Goal: Transaction & Acquisition: Purchase product/service

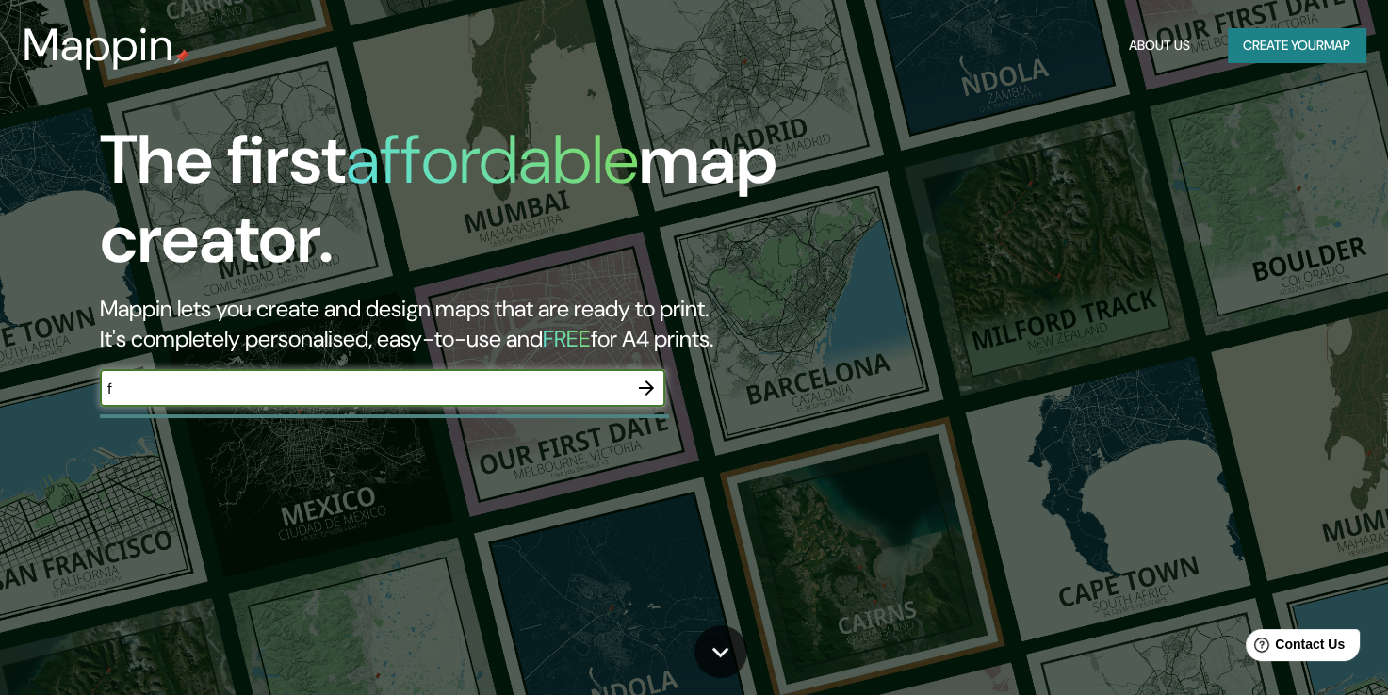
type input "f"
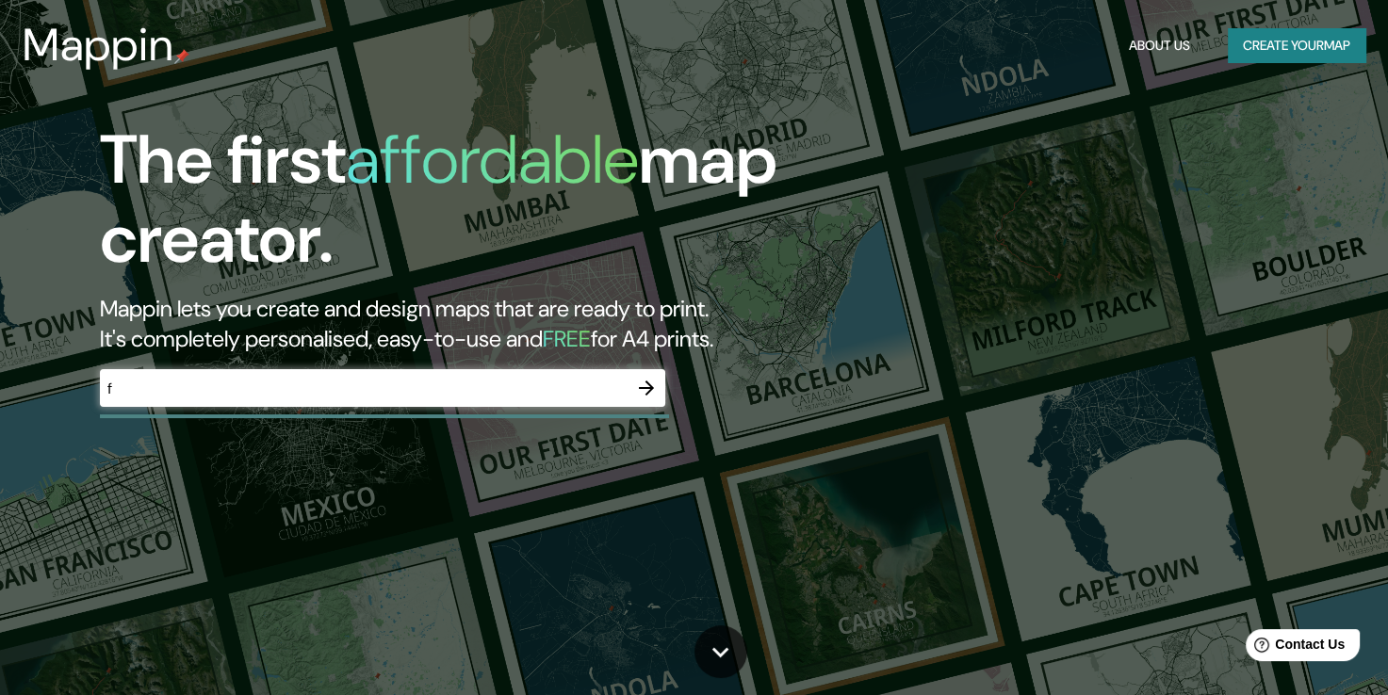
click at [639, 365] on div "The first affordable map creator. Mappin lets you create and design maps that a…" at bounding box center [446, 273] width 833 height 305
click at [645, 378] on icon "button" at bounding box center [646, 388] width 23 height 23
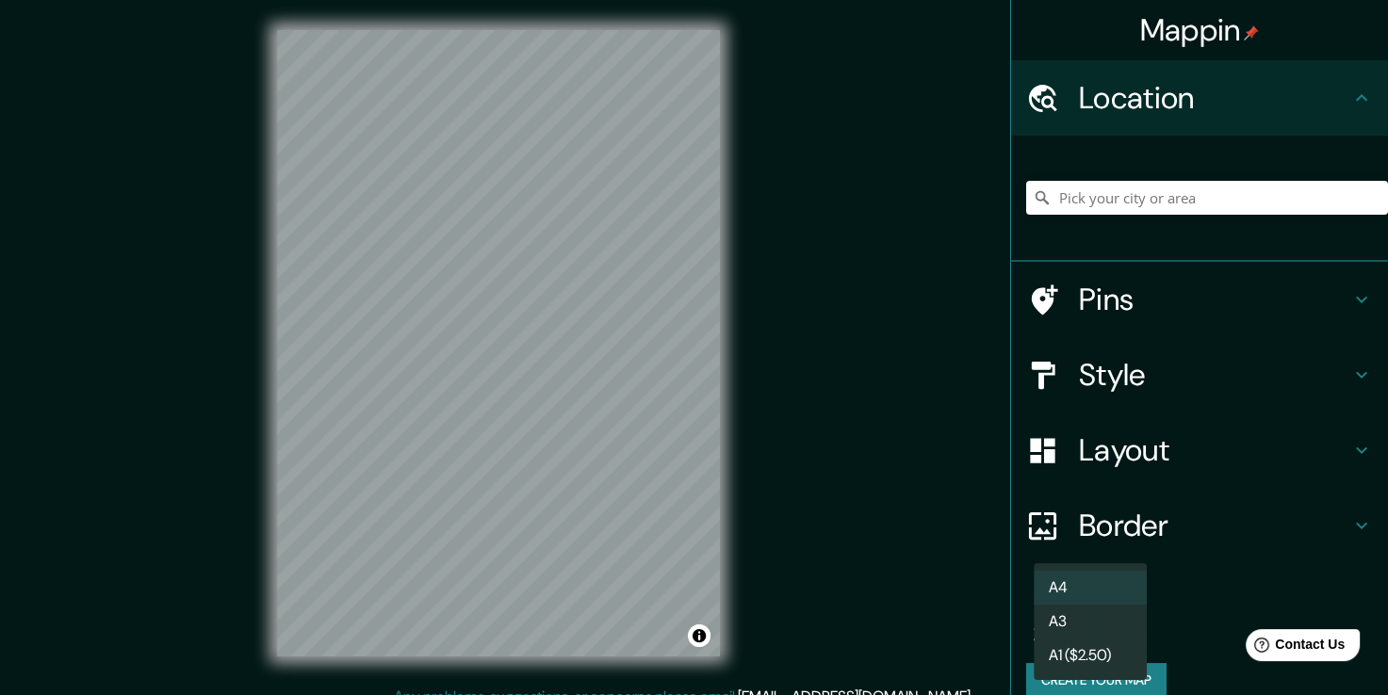
click at [1064, 626] on body "Mappin Location Pins Style Layout Border Choose a border. Hint : you can make l…" at bounding box center [694, 347] width 1388 height 695
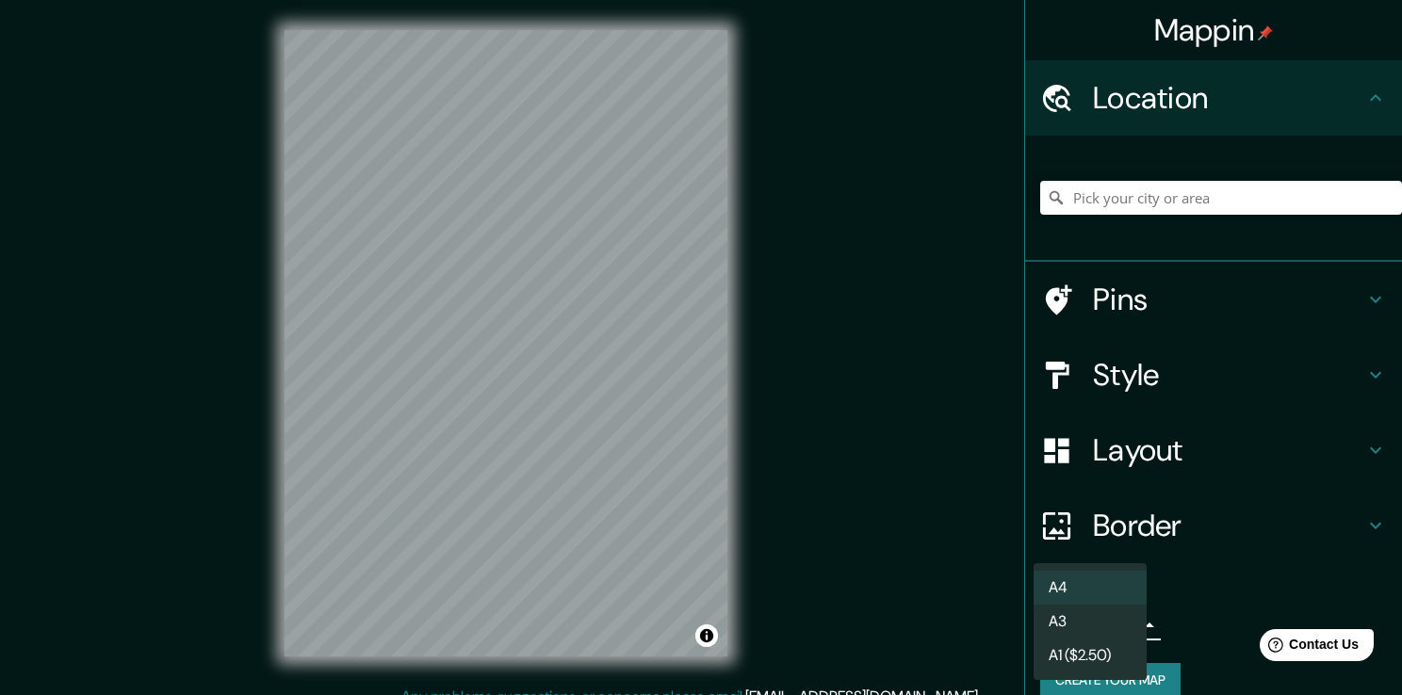
click at [1077, 625] on li "A3" at bounding box center [1090, 622] width 113 height 34
type input "a4"
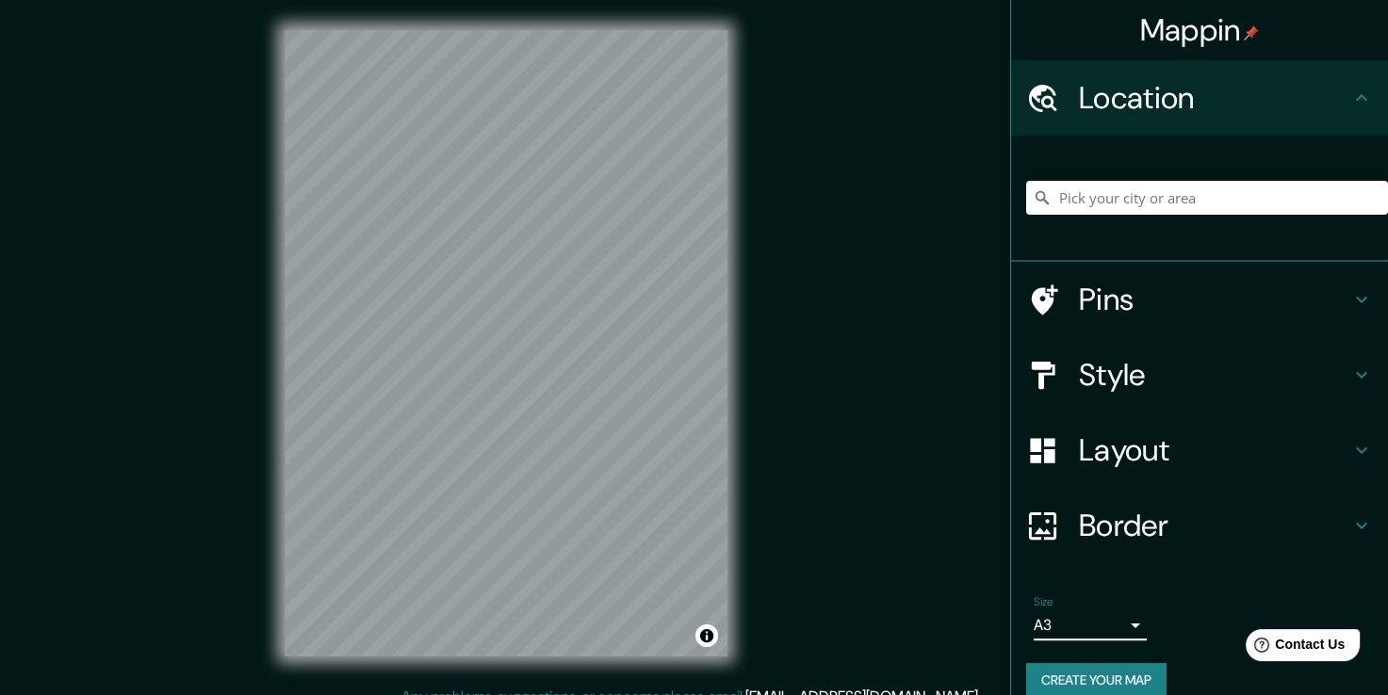
click at [1146, 383] on h4 "Style" at bounding box center [1214, 375] width 271 height 38
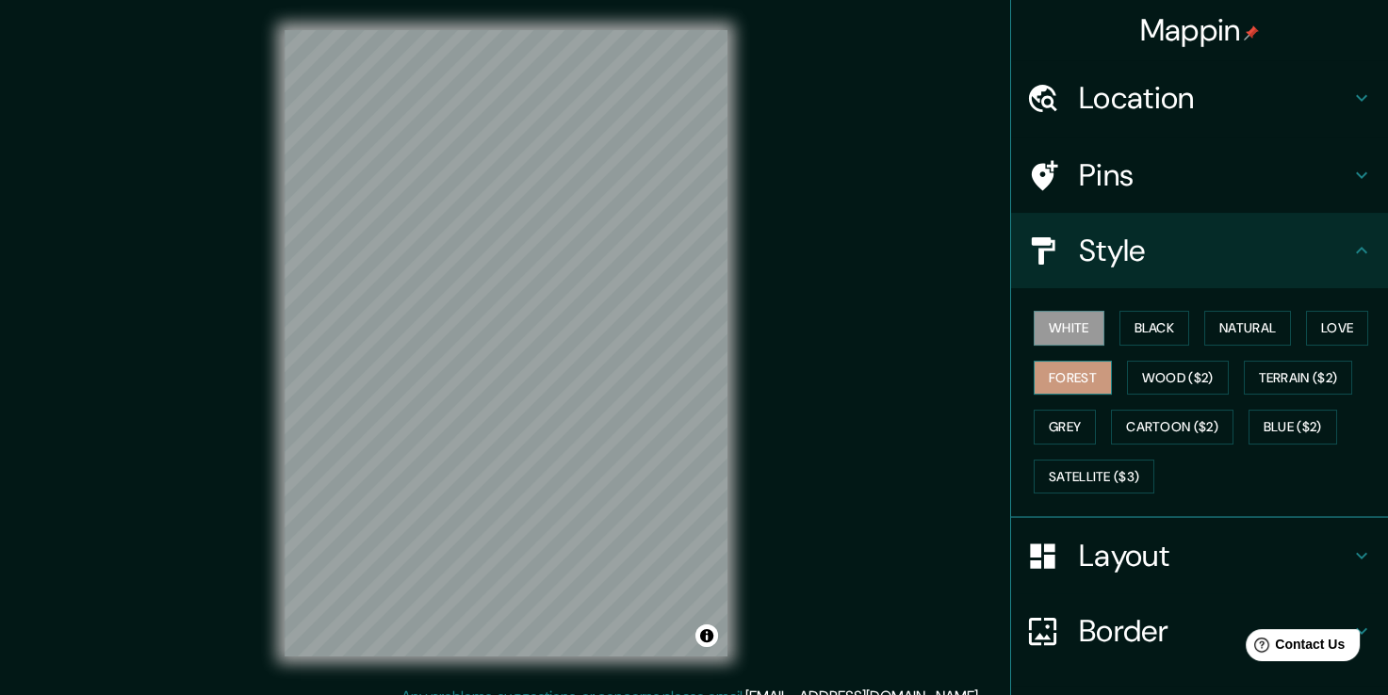
click at [1057, 367] on button "Forest" at bounding box center [1073, 378] width 78 height 35
click at [1120, 328] on button "Black" at bounding box center [1154, 328] width 71 height 35
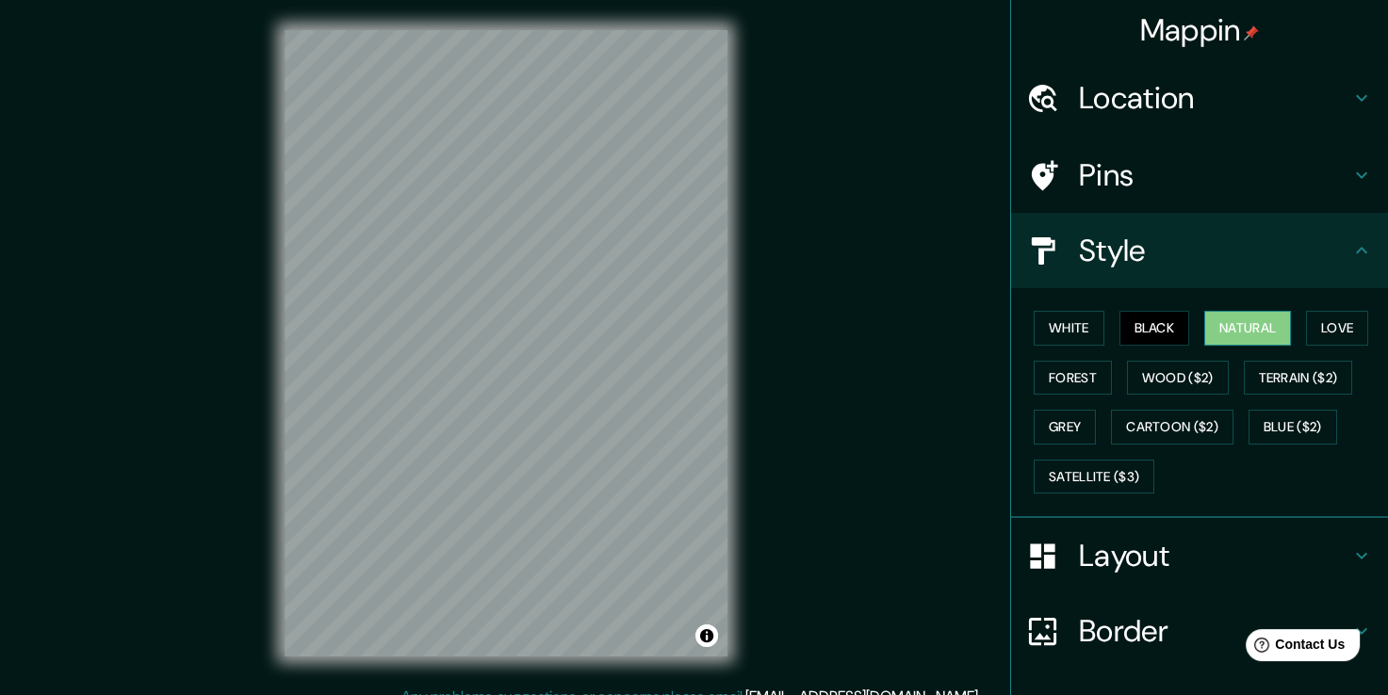
click at [1241, 337] on button "Natural" at bounding box center [1247, 328] width 87 height 35
click at [1329, 338] on button "Love" at bounding box center [1337, 328] width 62 height 35
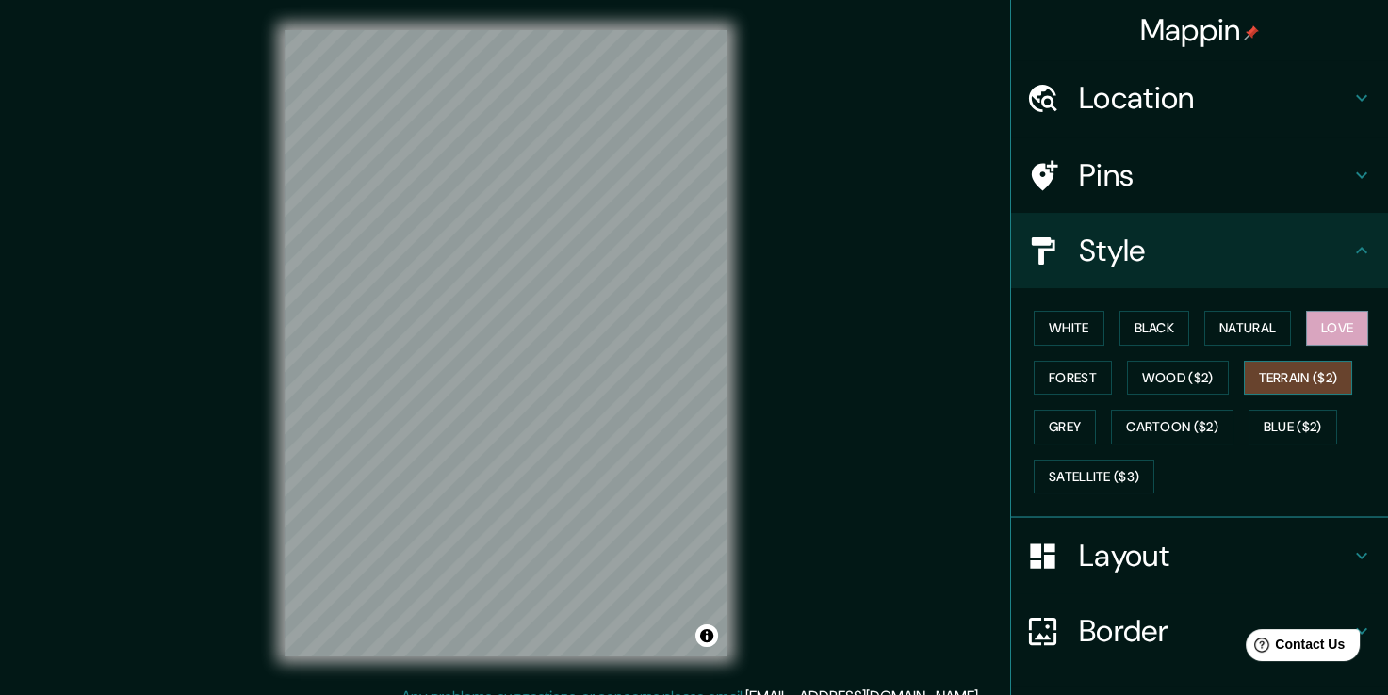
click at [1304, 375] on button "Terrain ($2)" at bounding box center [1298, 378] width 109 height 35
click at [1271, 428] on button "Blue ($2)" at bounding box center [1292, 427] width 89 height 35
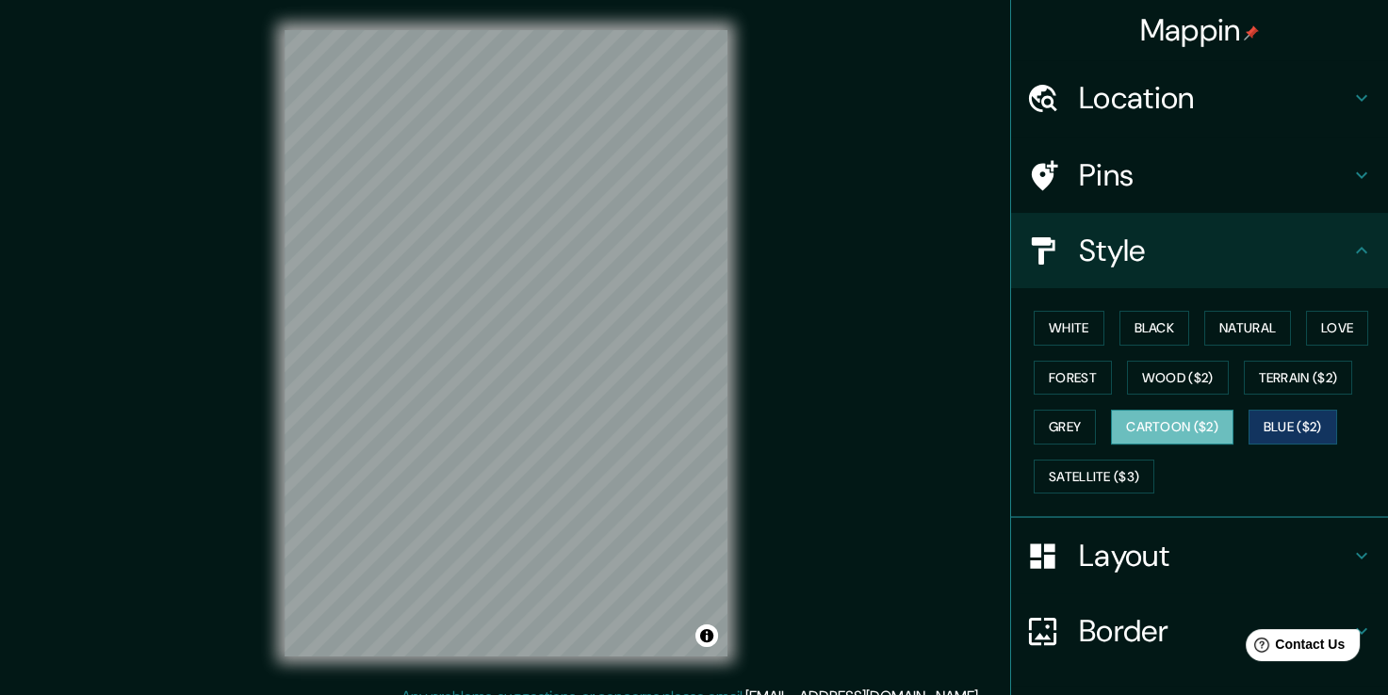
click at [1156, 424] on button "Cartoon ($2)" at bounding box center [1172, 427] width 122 height 35
click at [1062, 474] on button "Satellite ($3)" at bounding box center [1094, 477] width 121 height 35
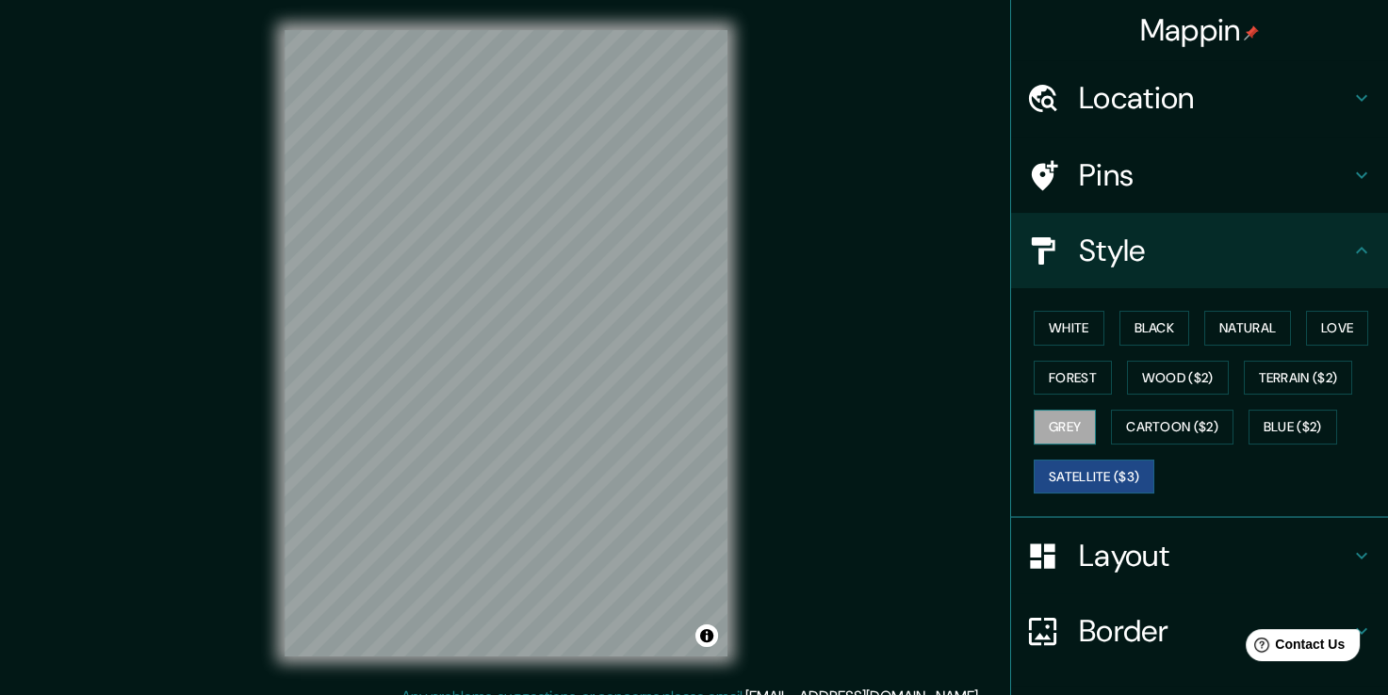
click at [1049, 430] on button "Grey" at bounding box center [1065, 427] width 62 height 35
click at [1046, 374] on button "Forest" at bounding box center [1073, 378] width 78 height 35
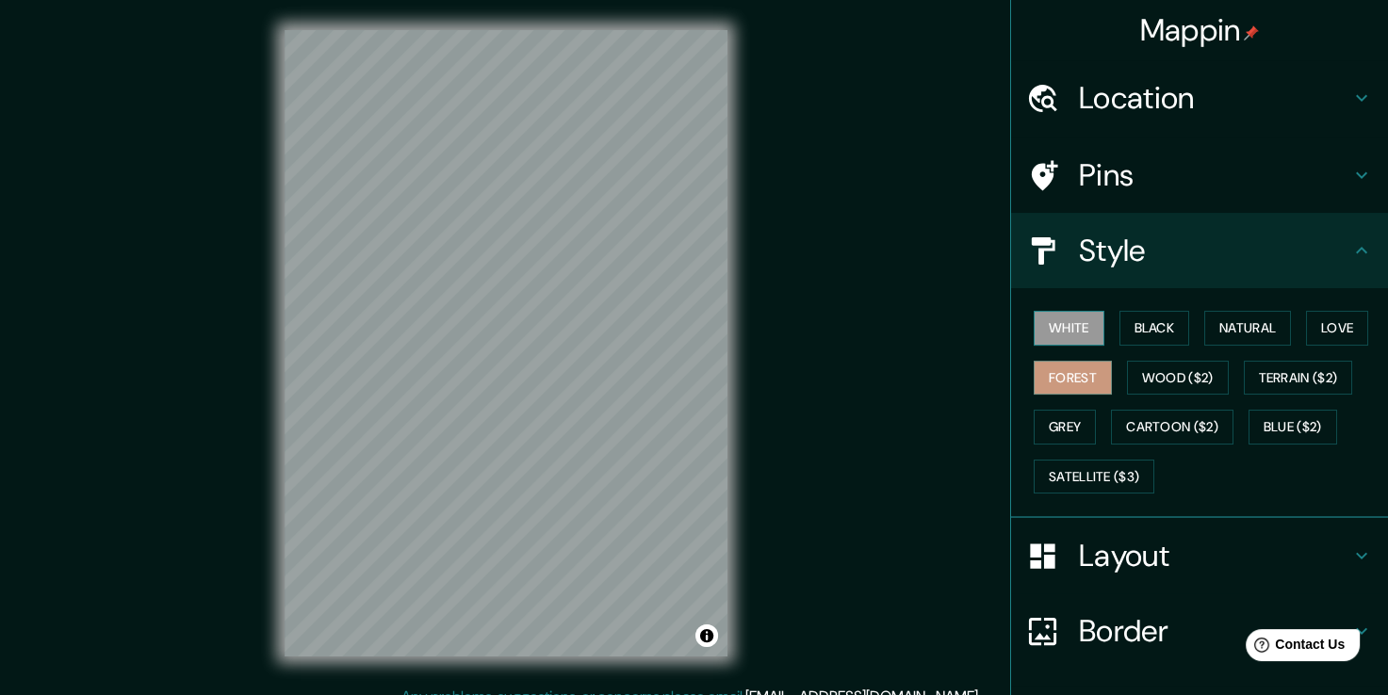
click at [1046, 334] on button "White" at bounding box center [1069, 328] width 71 height 35
click at [1198, 183] on h4 "Pins" at bounding box center [1214, 175] width 271 height 38
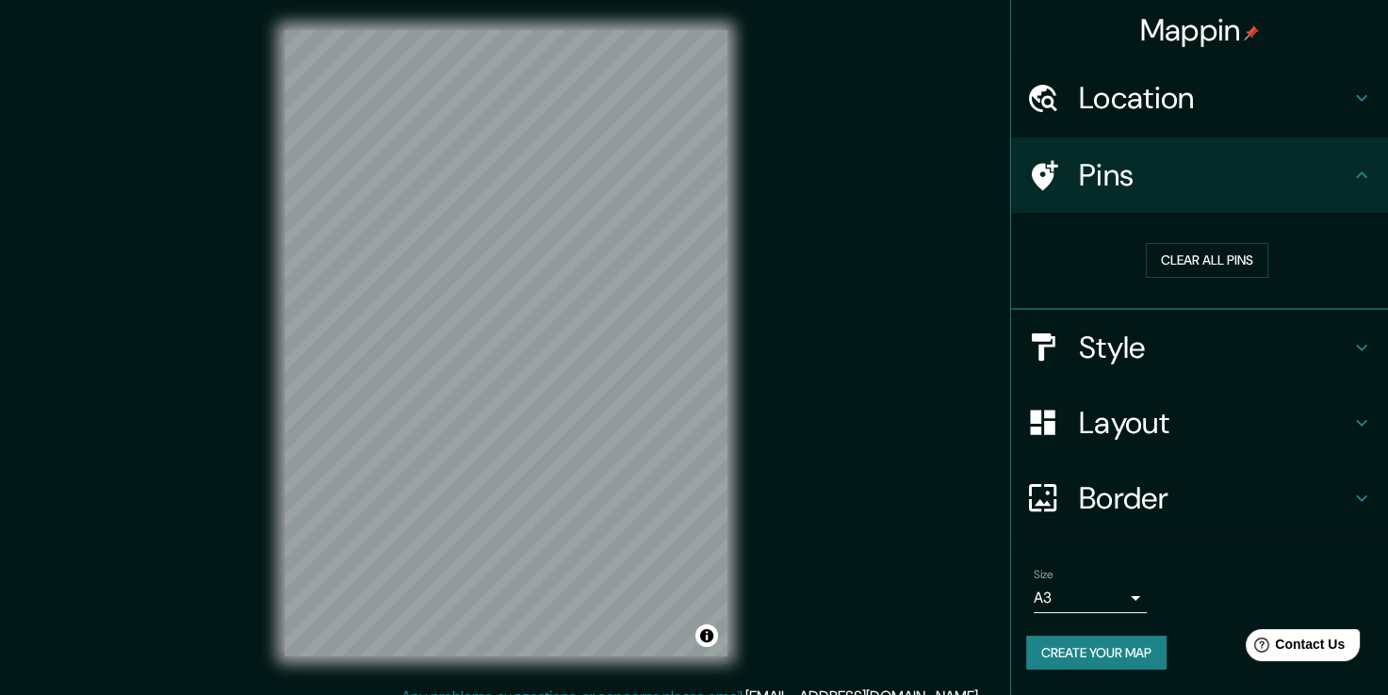
click at [1198, 183] on h4 "Pins" at bounding box center [1214, 175] width 271 height 38
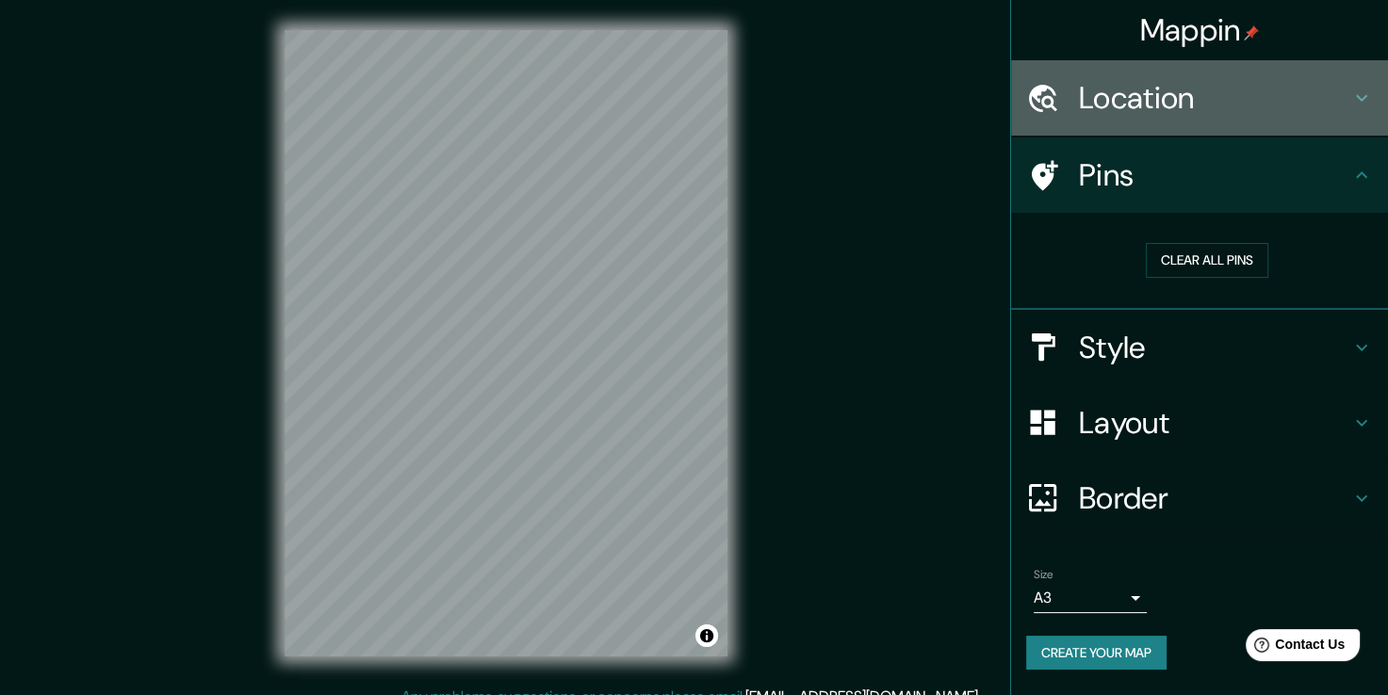
click at [1180, 110] on h4 "Location" at bounding box center [1214, 98] width 271 height 38
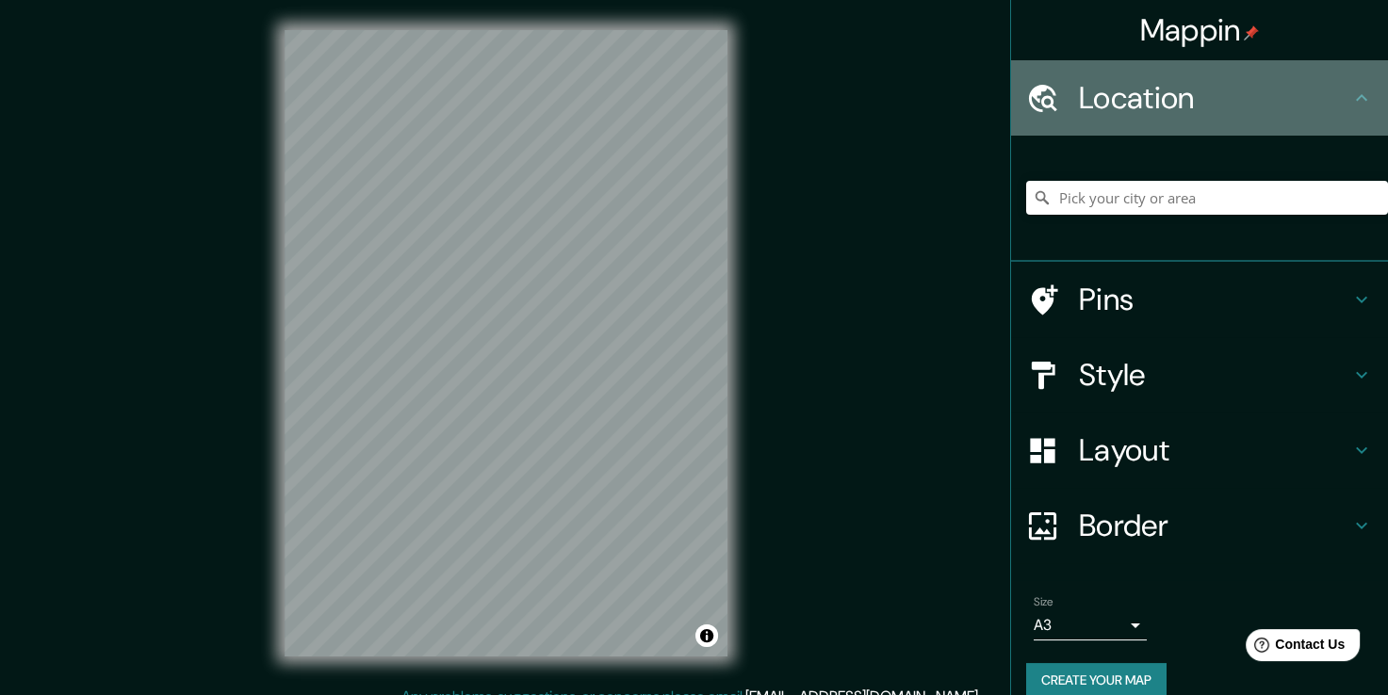
click at [1180, 110] on h4 "Location" at bounding box center [1214, 98] width 271 height 38
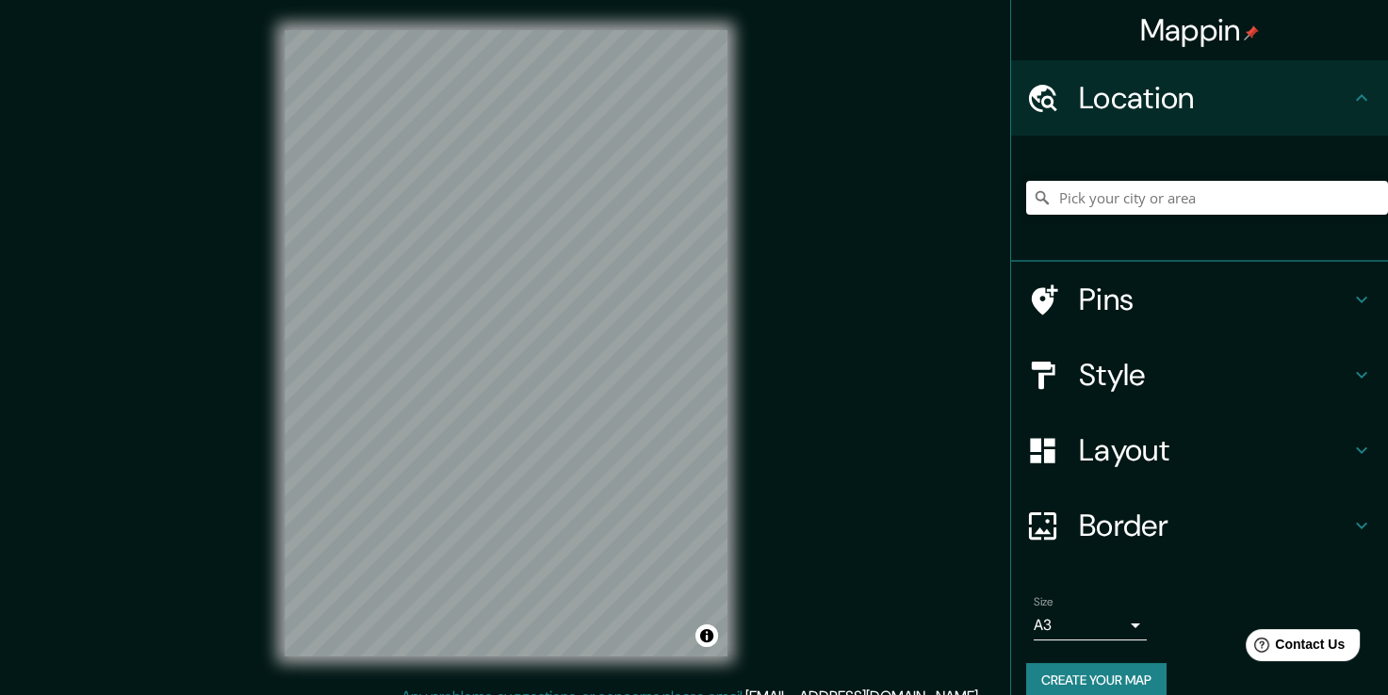
click at [1107, 457] on h4 "Layout" at bounding box center [1214, 451] width 271 height 38
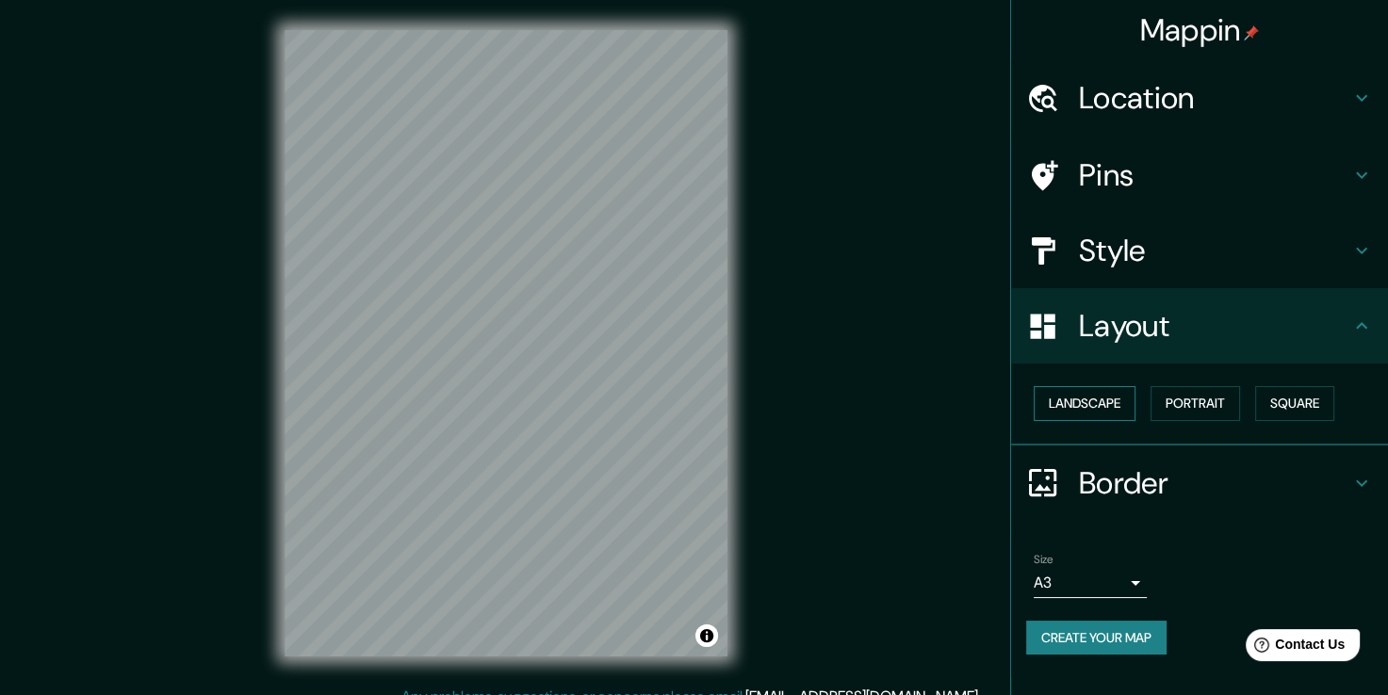
click at [1107, 398] on button "Landscape" at bounding box center [1085, 403] width 102 height 35
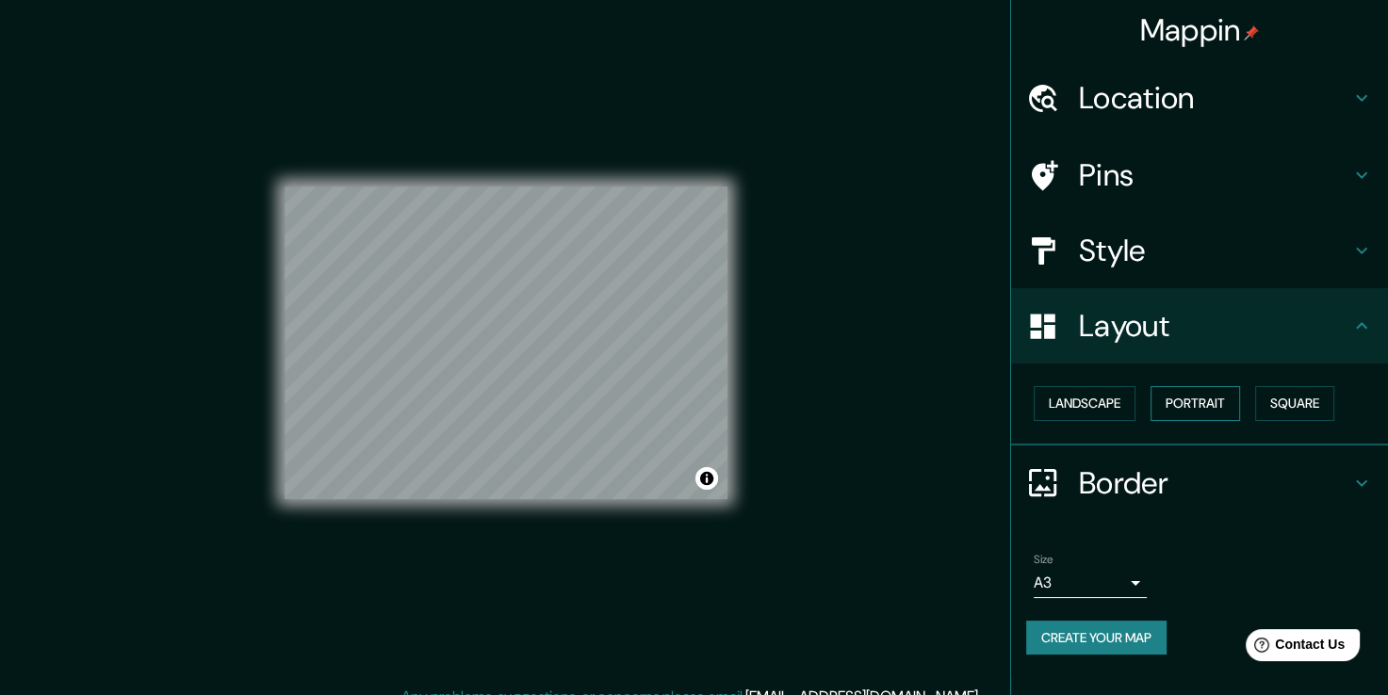
click at [1183, 398] on button "Portrait" at bounding box center [1195, 403] width 90 height 35
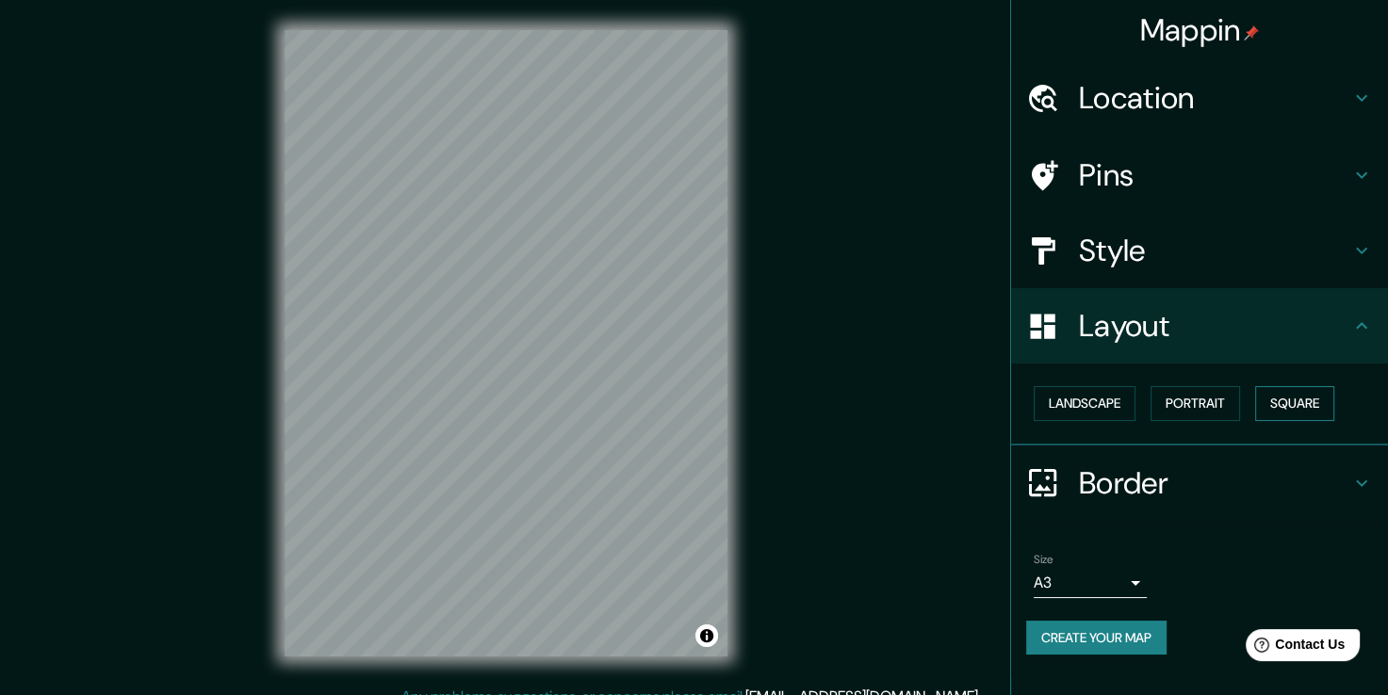
click at [1303, 401] on button "Square" at bounding box center [1294, 403] width 79 height 35
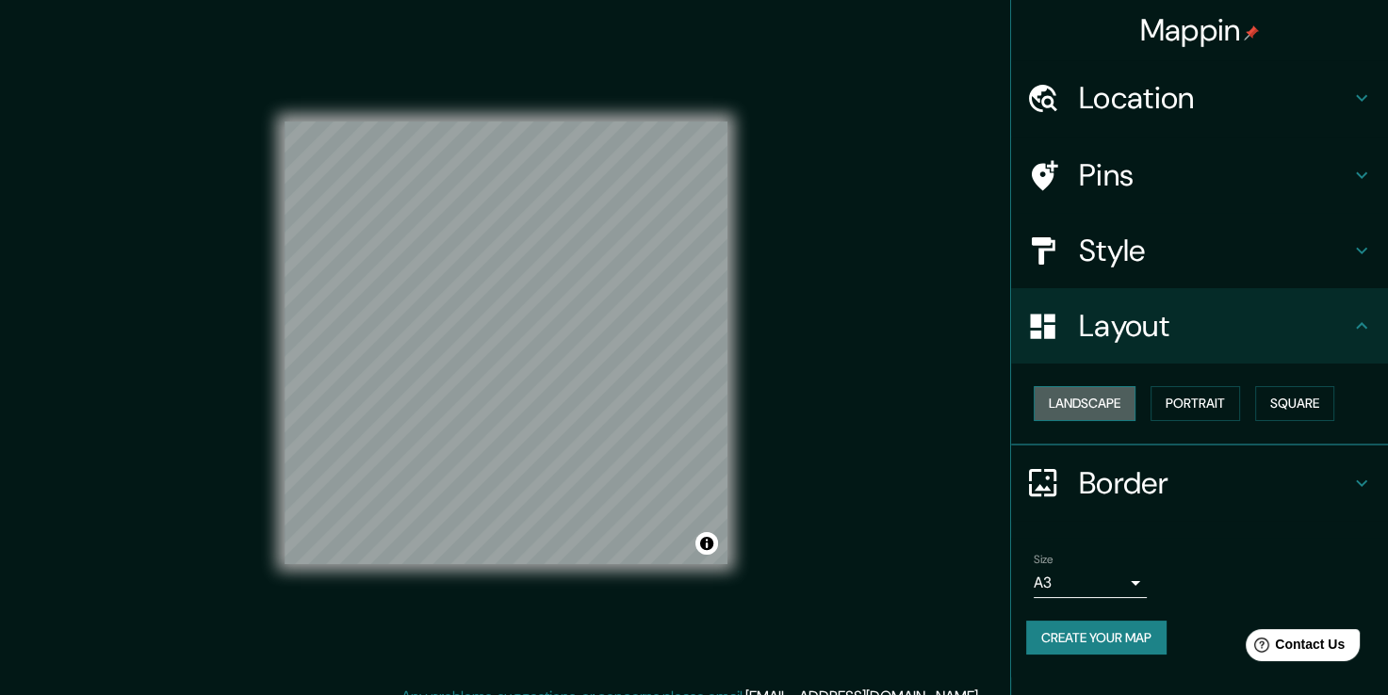
click at [1108, 396] on button "Landscape" at bounding box center [1085, 403] width 102 height 35
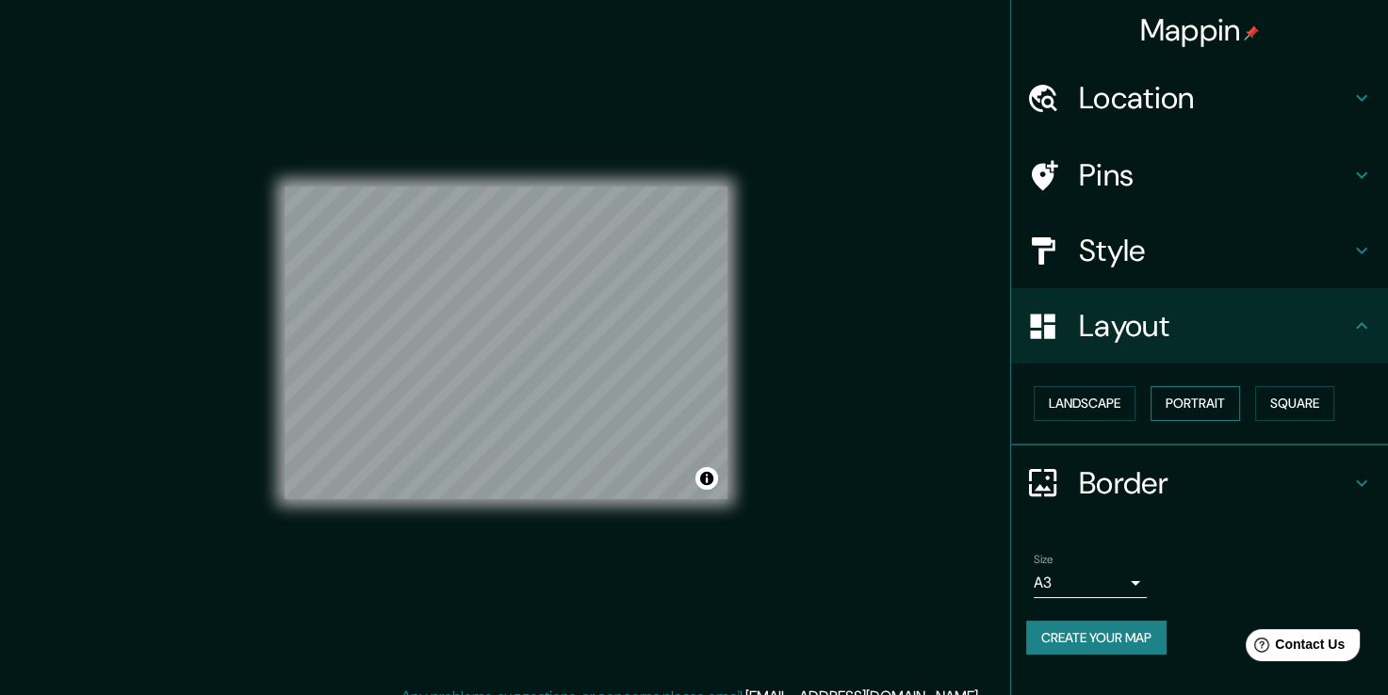
click at [1207, 399] on button "Portrait" at bounding box center [1195, 403] width 90 height 35
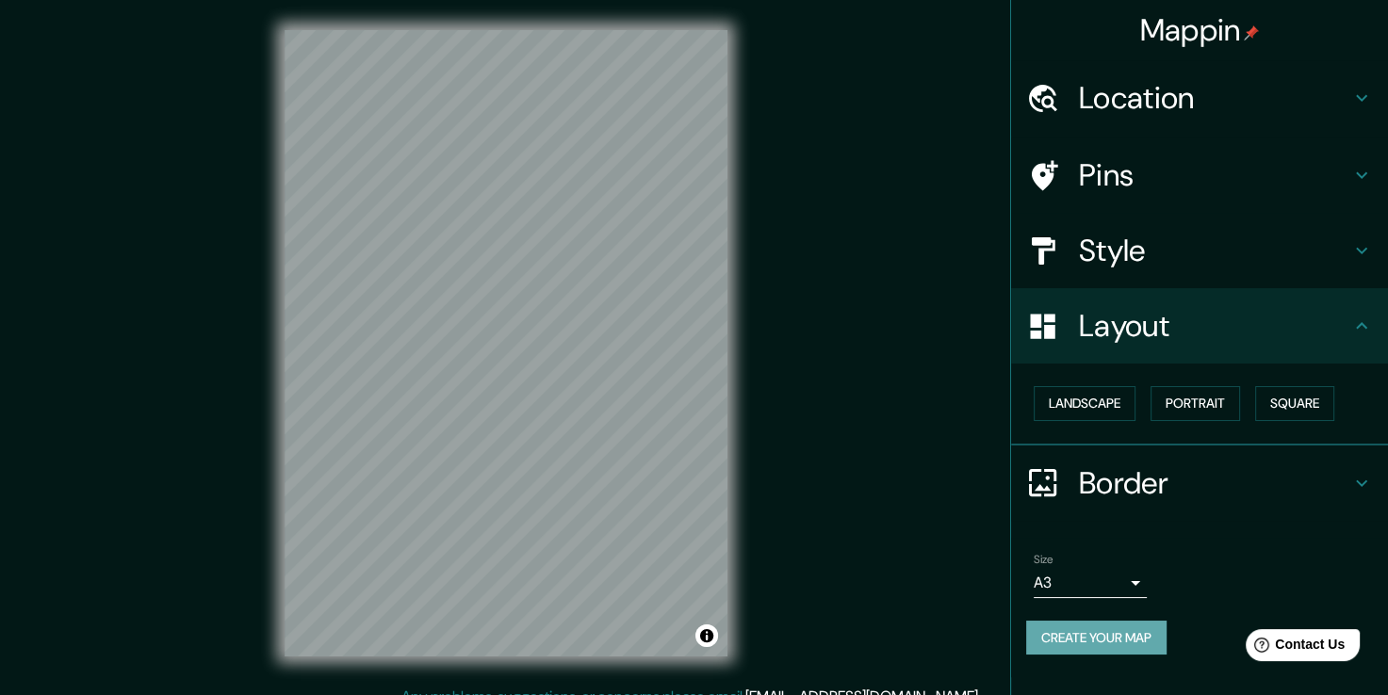
click at [1100, 636] on button "Create your map" at bounding box center [1096, 638] width 140 height 35
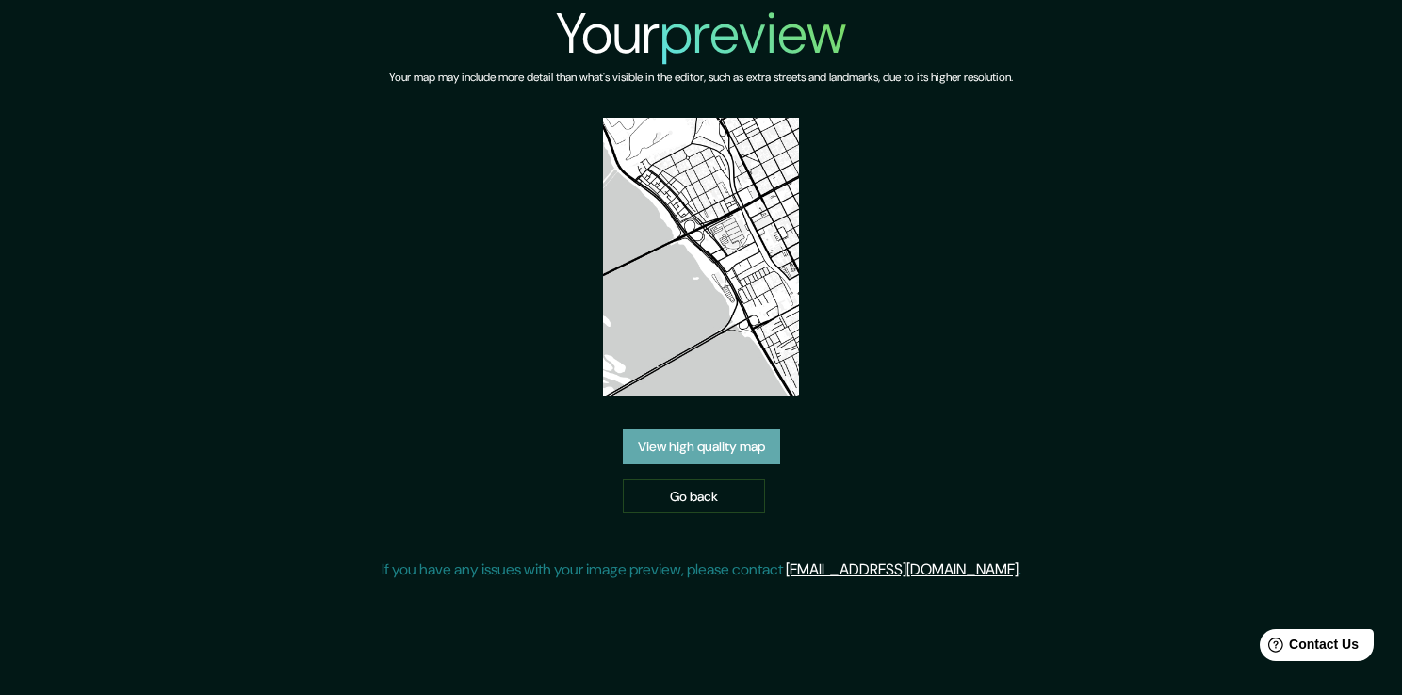
click at [731, 448] on link "View high quality map" at bounding box center [701, 447] width 157 height 35
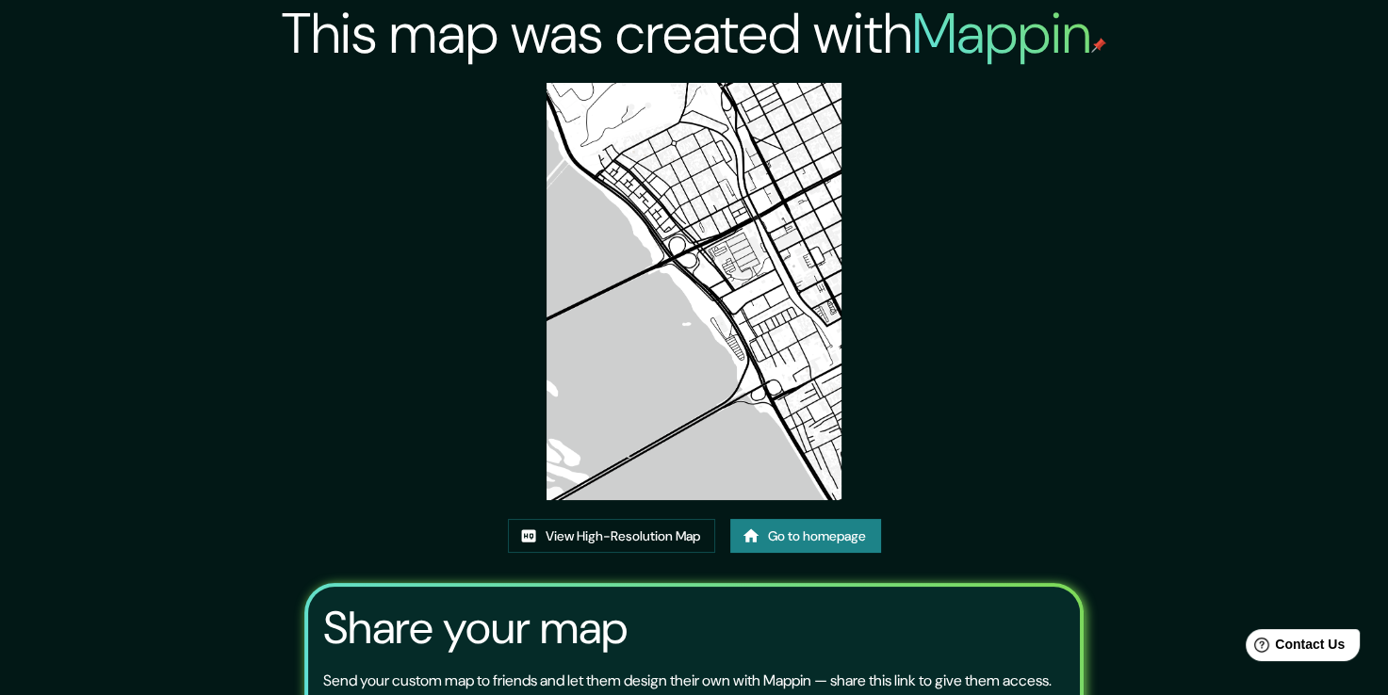
click at [693, 310] on img at bounding box center [693, 291] width 295 height 417
click at [725, 326] on img at bounding box center [693, 291] width 295 height 417
click at [667, 537] on link "View High-Resolution Map" at bounding box center [611, 536] width 207 height 35
